Goal: Navigation & Orientation: Find specific page/section

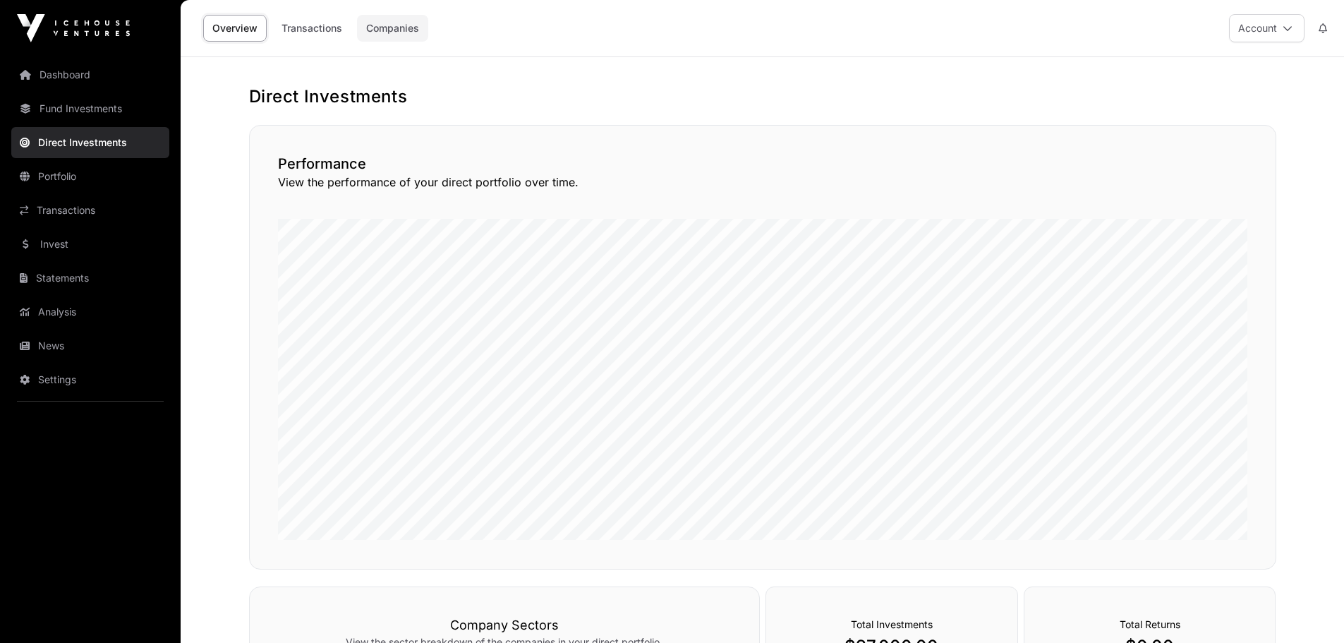
click at [397, 29] on link "Companies" at bounding box center [392, 28] width 71 height 27
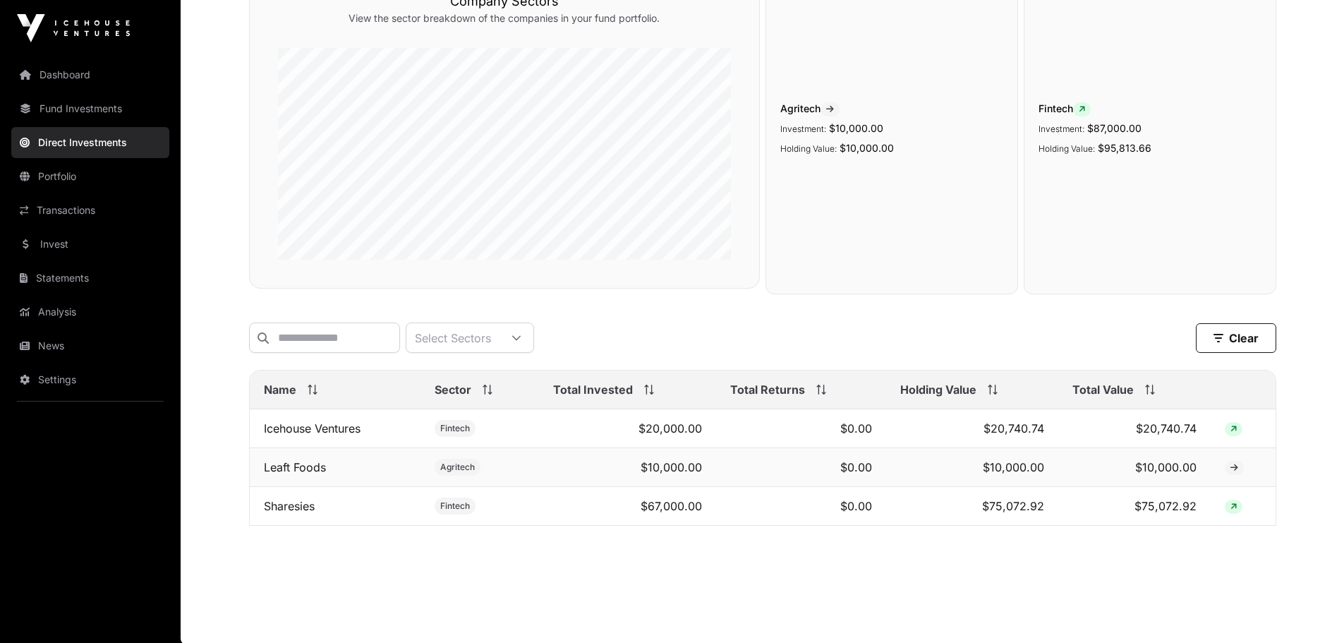
scroll to position [163, 0]
click at [299, 510] on link "Sharesies" at bounding box center [289, 505] width 51 height 14
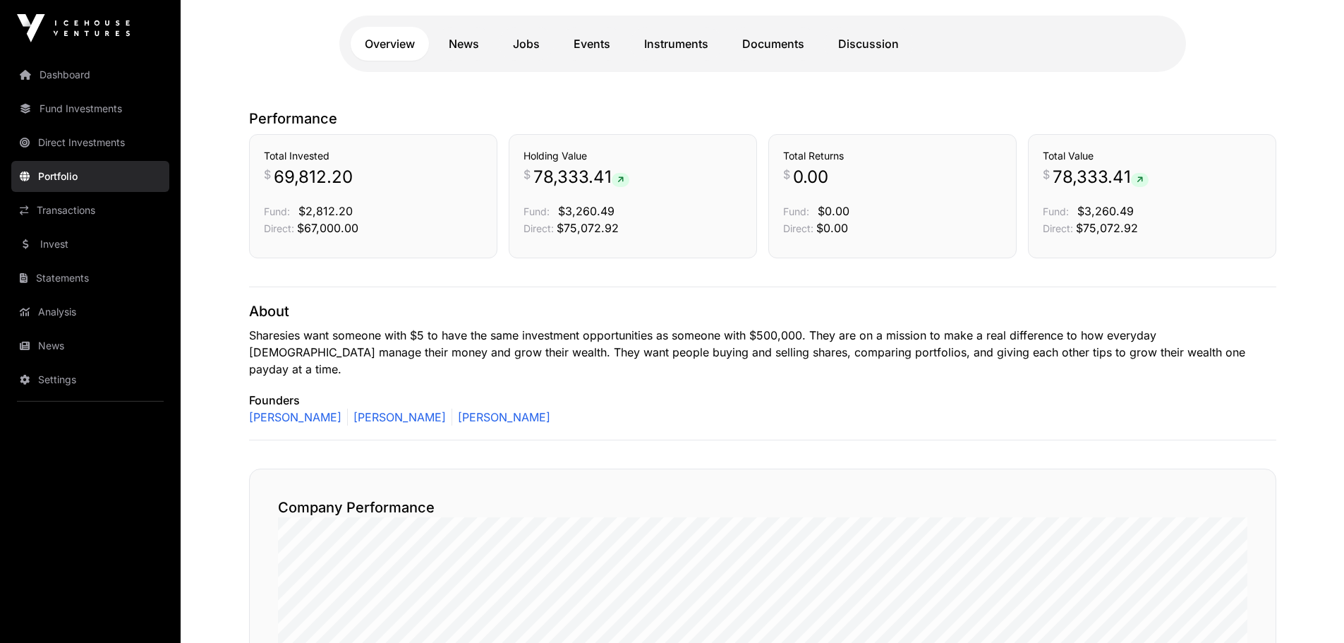
scroll to position [316, 0]
click at [776, 47] on link "Documents" at bounding box center [773, 46] width 90 height 34
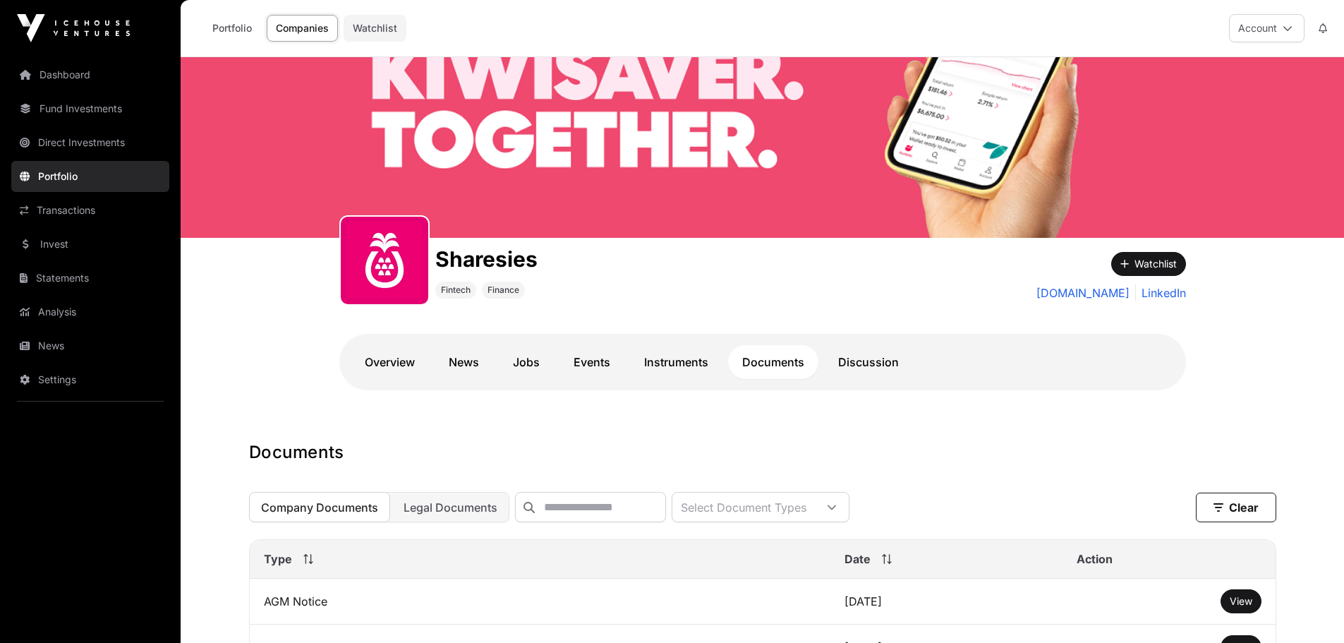
click at [383, 28] on link "Watchlist" at bounding box center [375, 28] width 63 height 27
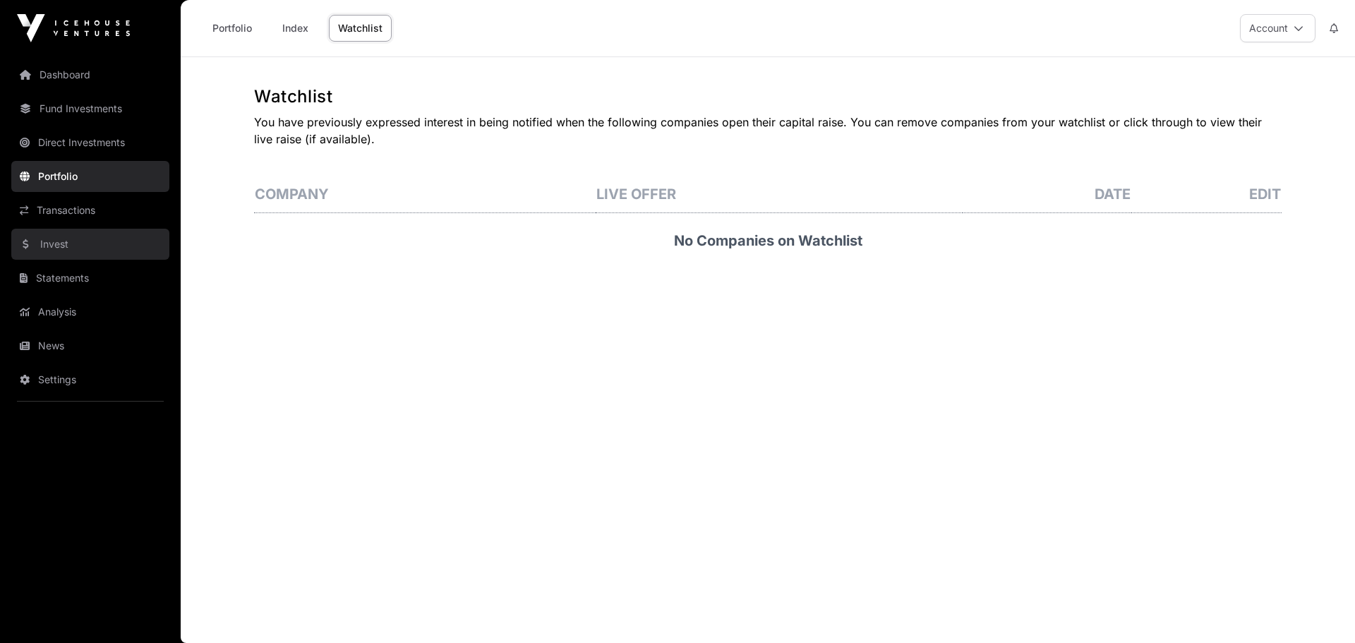
click at [66, 248] on link "Invest" at bounding box center [90, 244] width 158 height 31
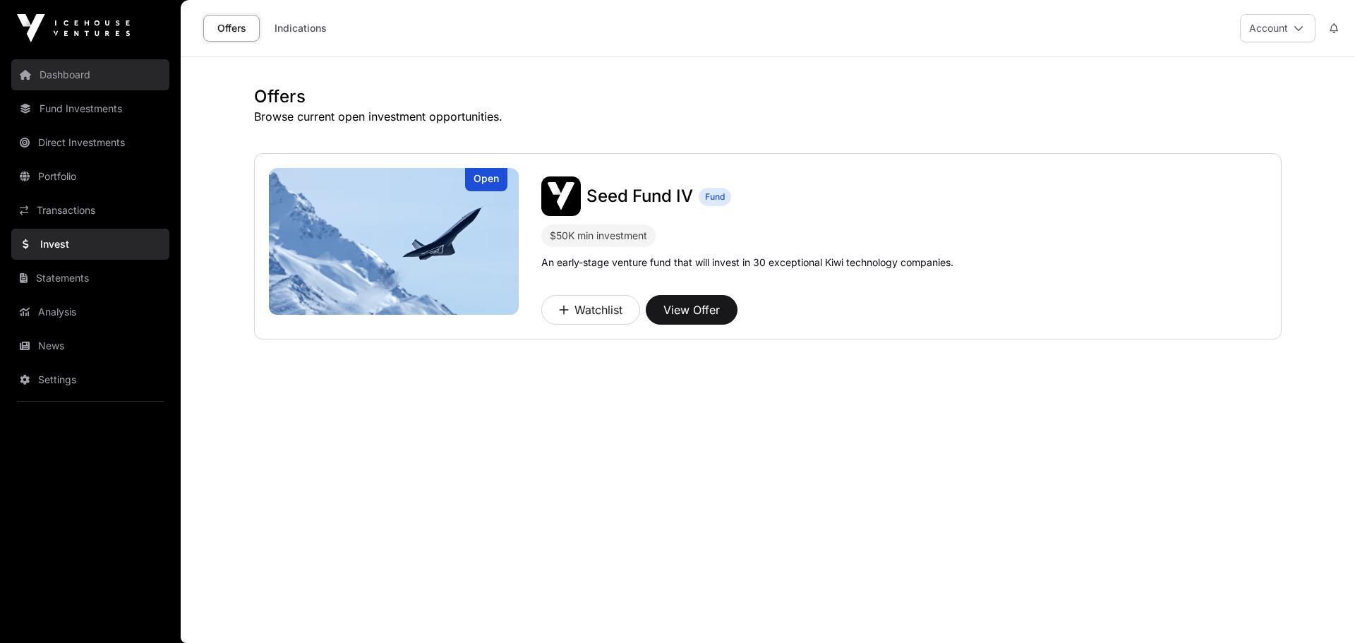
click at [71, 74] on link "Dashboard" at bounding box center [90, 74] width 158 height 31
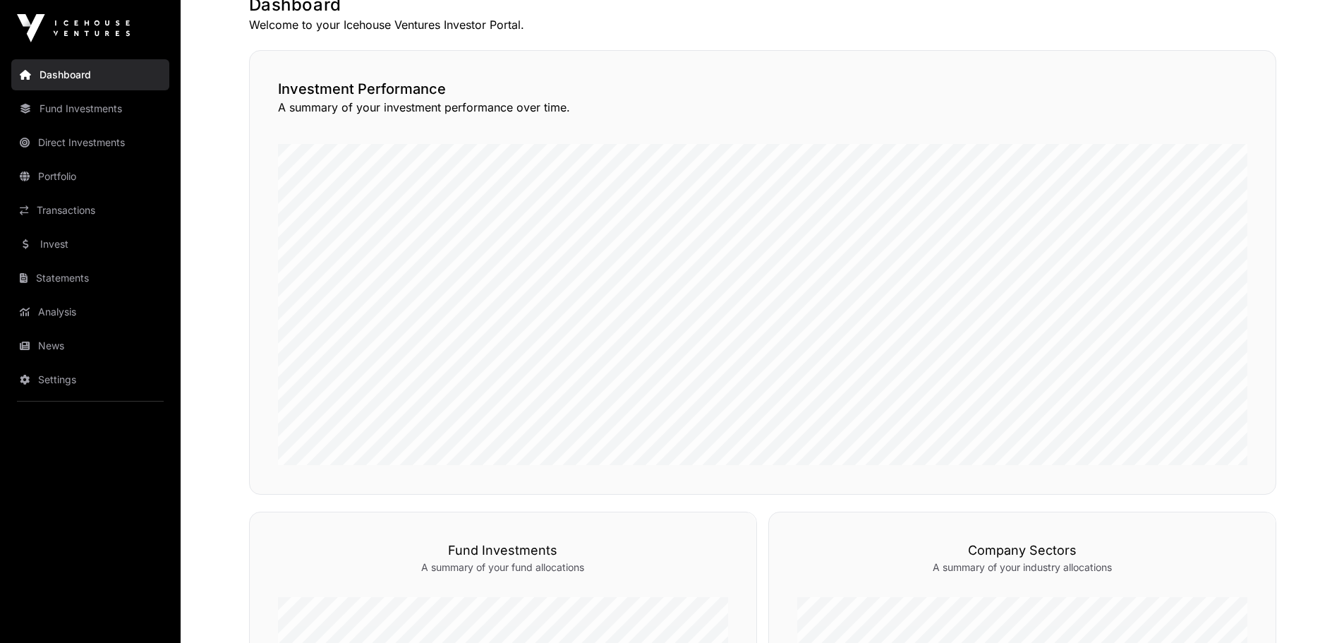
scroll to position [102, 0]
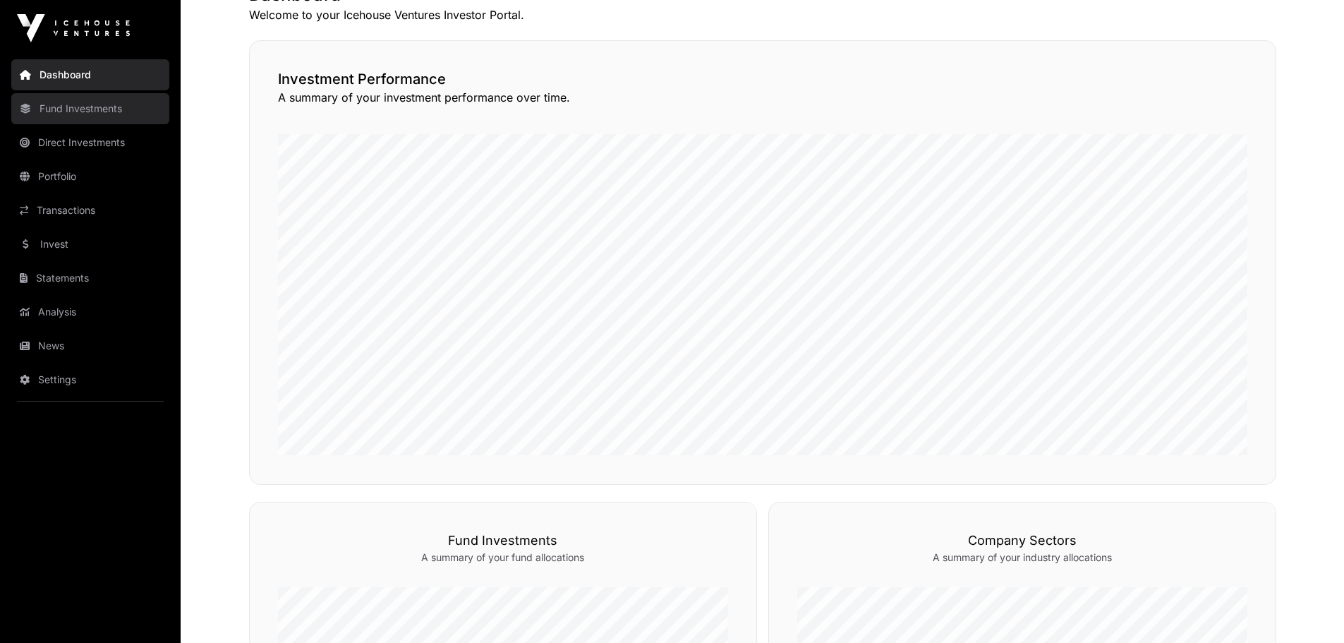
click at [103, 115] on link "Fund Investments" at bounding box center [90, 108] width 158 height 31
click at [83, 107] on link "Fund Investments" at bounding box center [90, 108] width 158 height 31
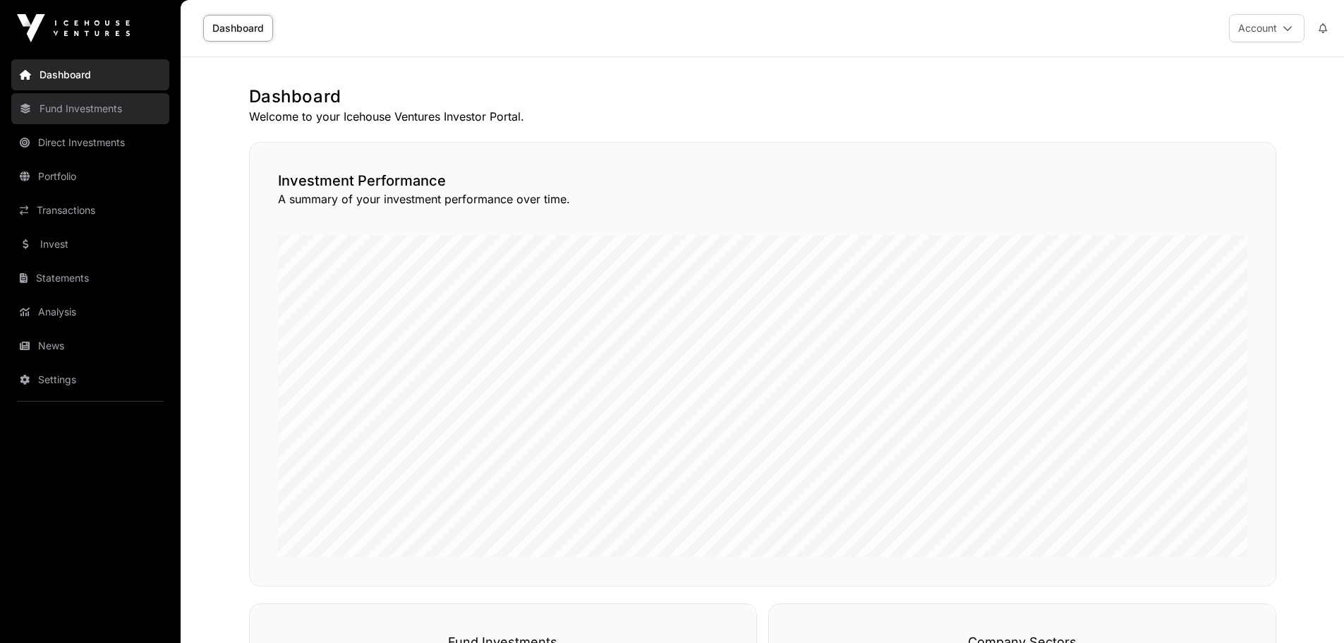
click at [76, 110] on link "Fund Investments" at bounding box center [90, 108] width 158 height 31
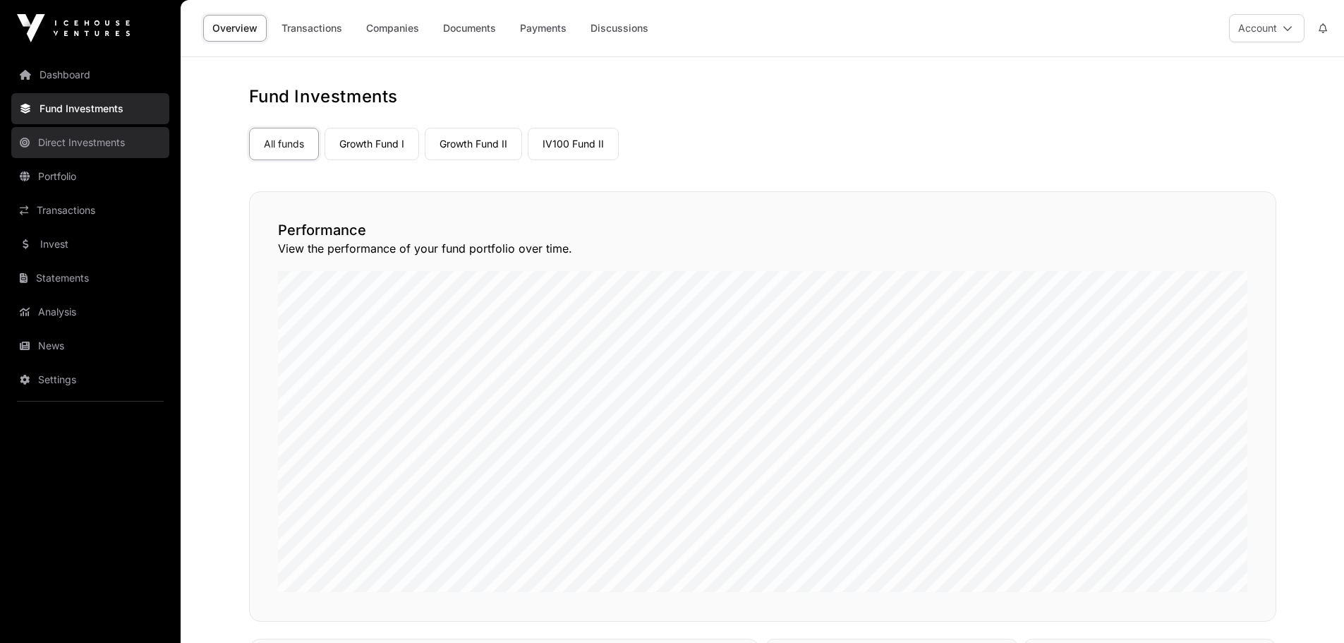
click at [77, 145] on link "Direct Investments" at bounding box center [90, 142] width 158 height 31
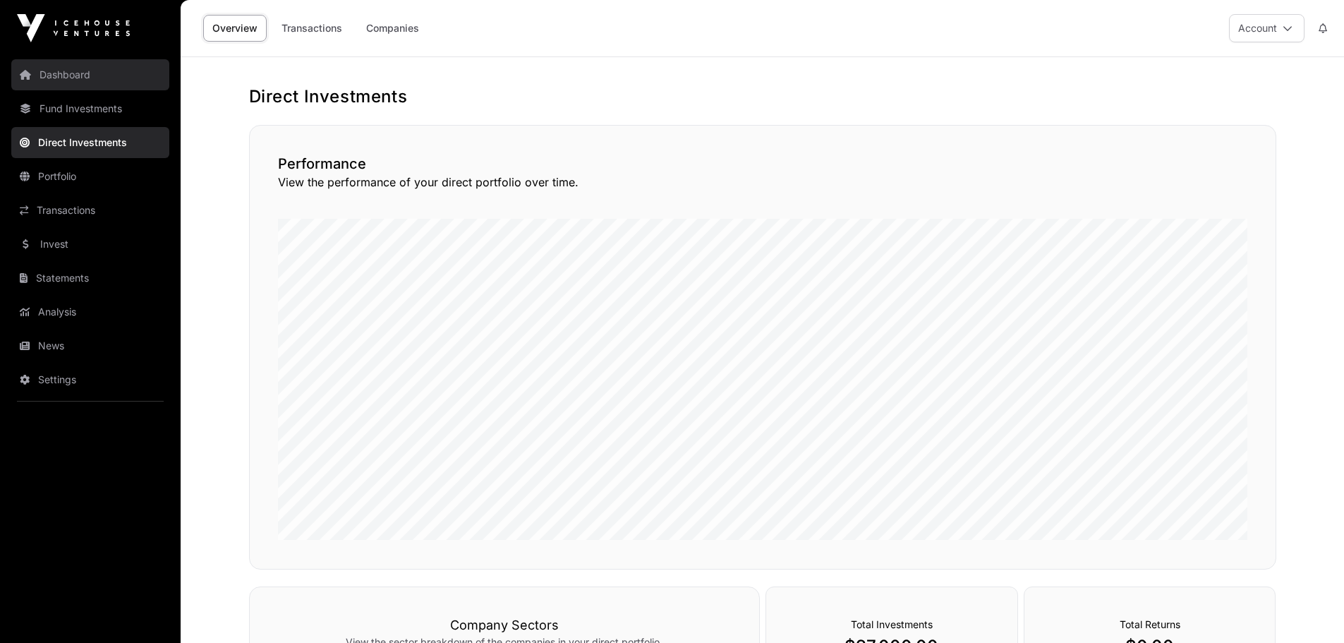
click at [79, 80] on link "Dashboard" at bounding box center [90, 74] width 158 height 31
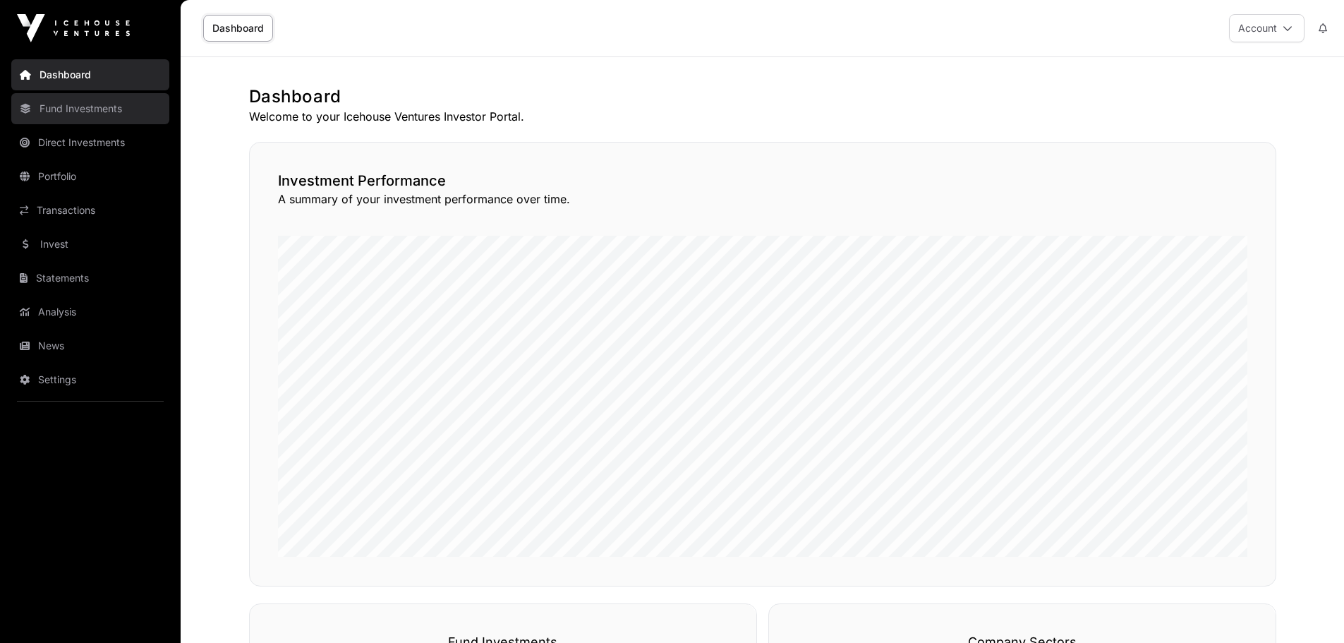
click at [112, 111] on link "Fund Investments" at bounding box center [90, 108] width 158 height 31
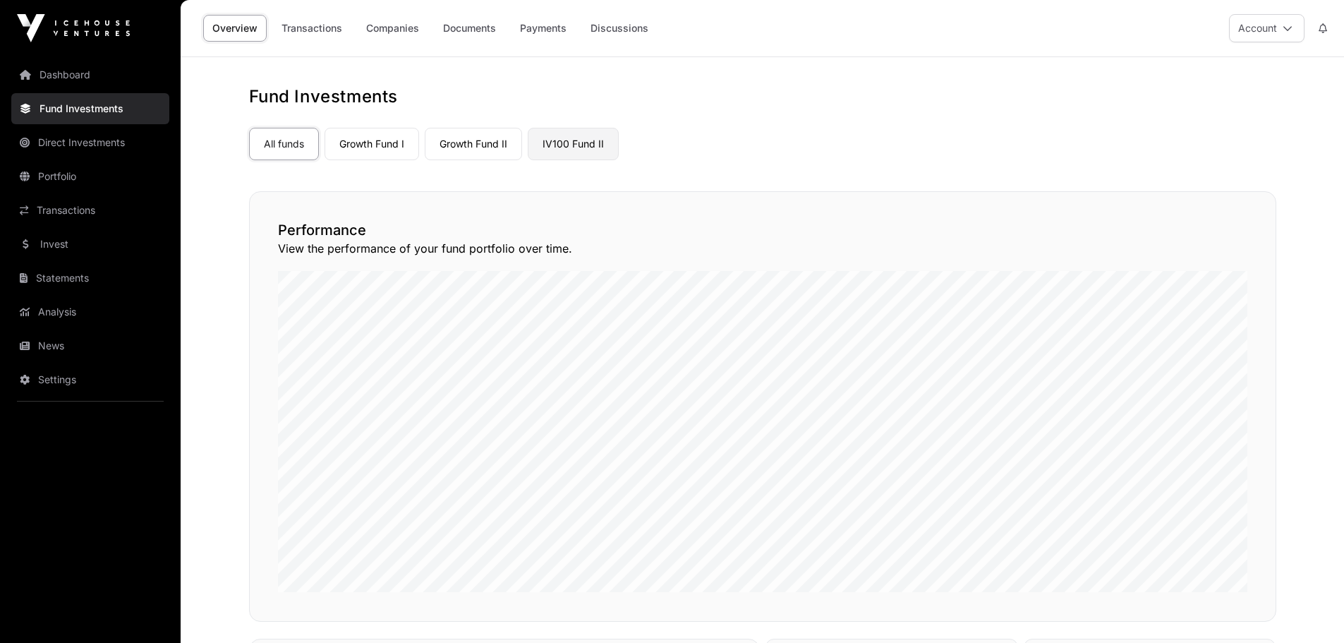
click at [564, 143] on link "IV100 Fund II" at bounding box center [573, 144] width 91 height 32
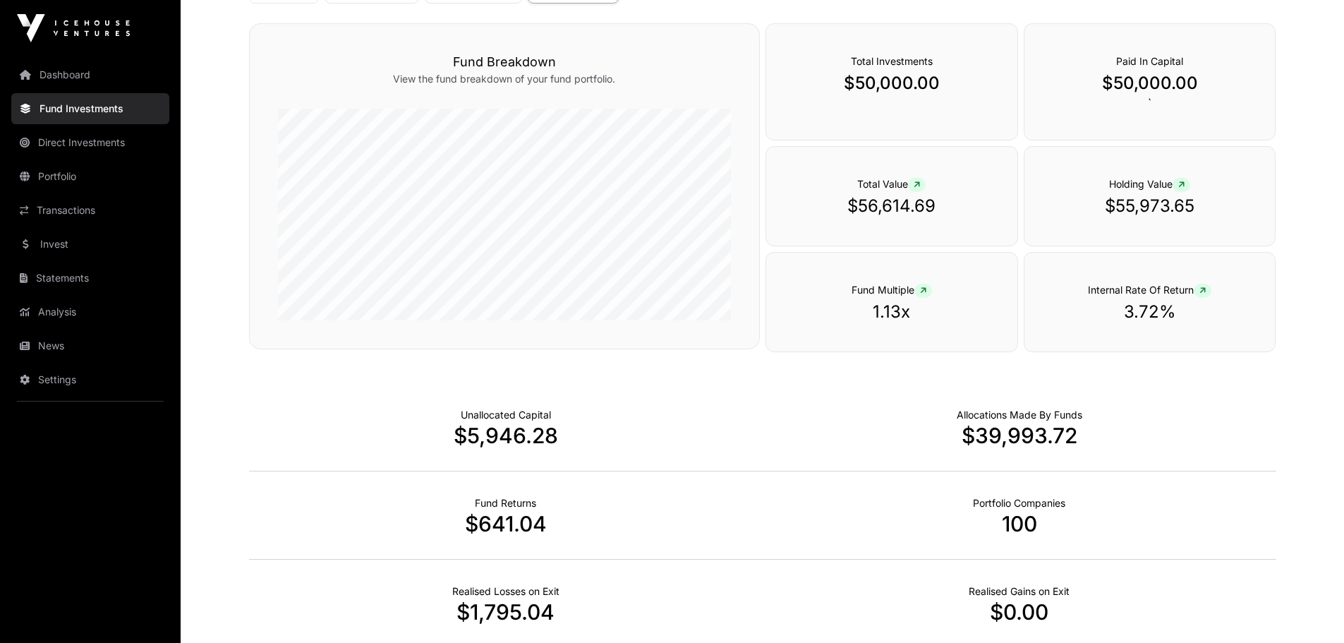
scroll to position [145, 0]
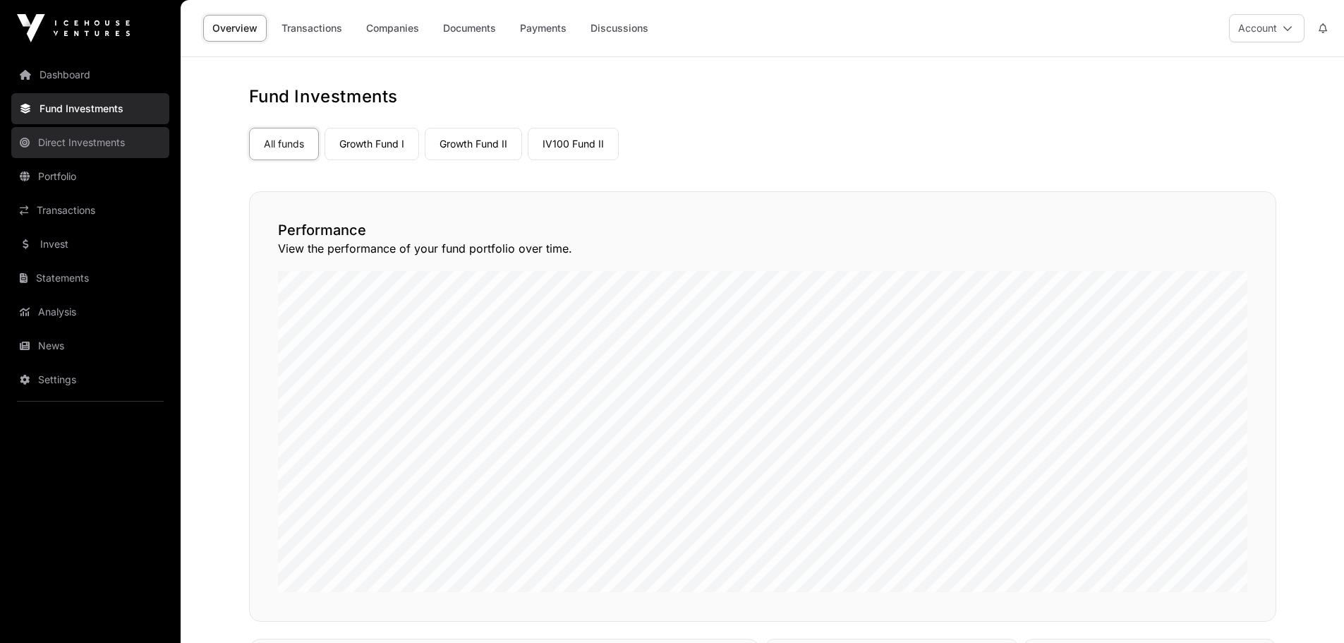
click at [88, 143] on link "Direct Investments" at bounding box center [90, 142] width 158 height 31
